Goal: Find contact information: Find contact information

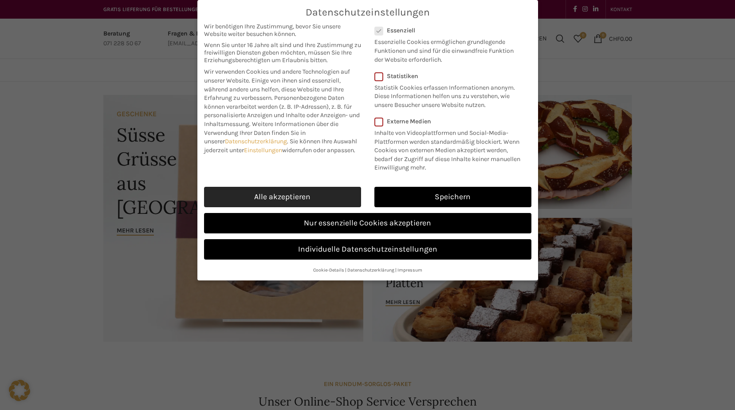
click at [317, 202] on link "Alle akzeptieren" at bounding box center [282, 197] width 157 height 20
checkbox input "true"
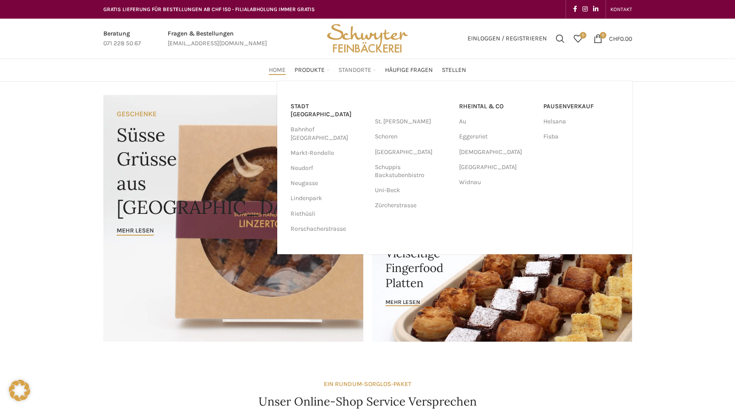
click at [359, 67] on span "Standorte" at bounding box center [354, 70] width 33 height 8
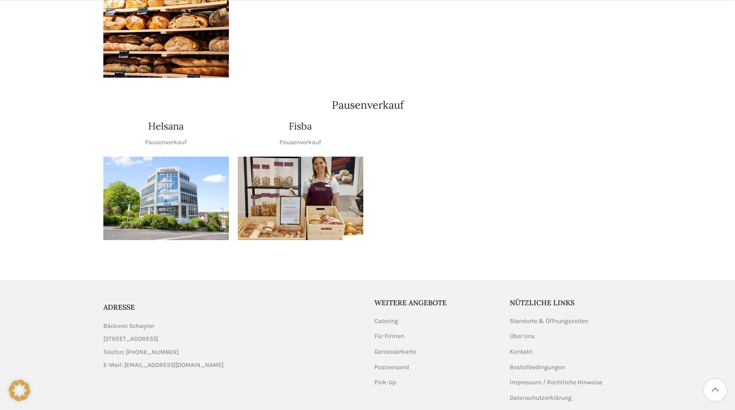
scroll to position [1045, 0]
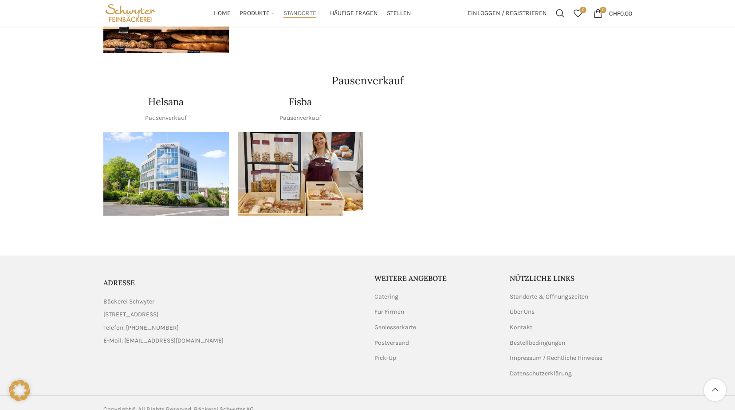
click at [216, 336] on link "List item link" at bounding box center [232, 341] width 258 height 10
click at [535, 354] on link "Impressum / Rechtliche Hinweise" at bounding box center [557, 358] width 94 height 9
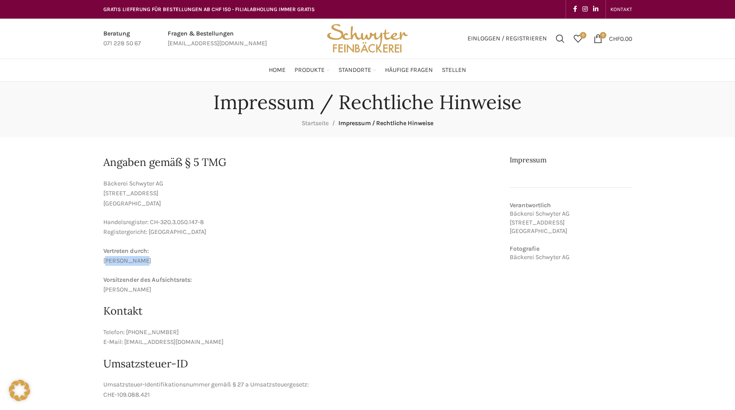
drag, startPoint x: 138, startPoint y: 260, endPoint x: 103, endPoint y: 263, distance: 35.2
click at [103, 263] on p "Vertreten durch: Lea Stöckli" at bounding box center [300, 256] width 394 height 20
copy p "Lea Stöckli"
